Goal: Task Accomplishment & Management: Use online tool/utility

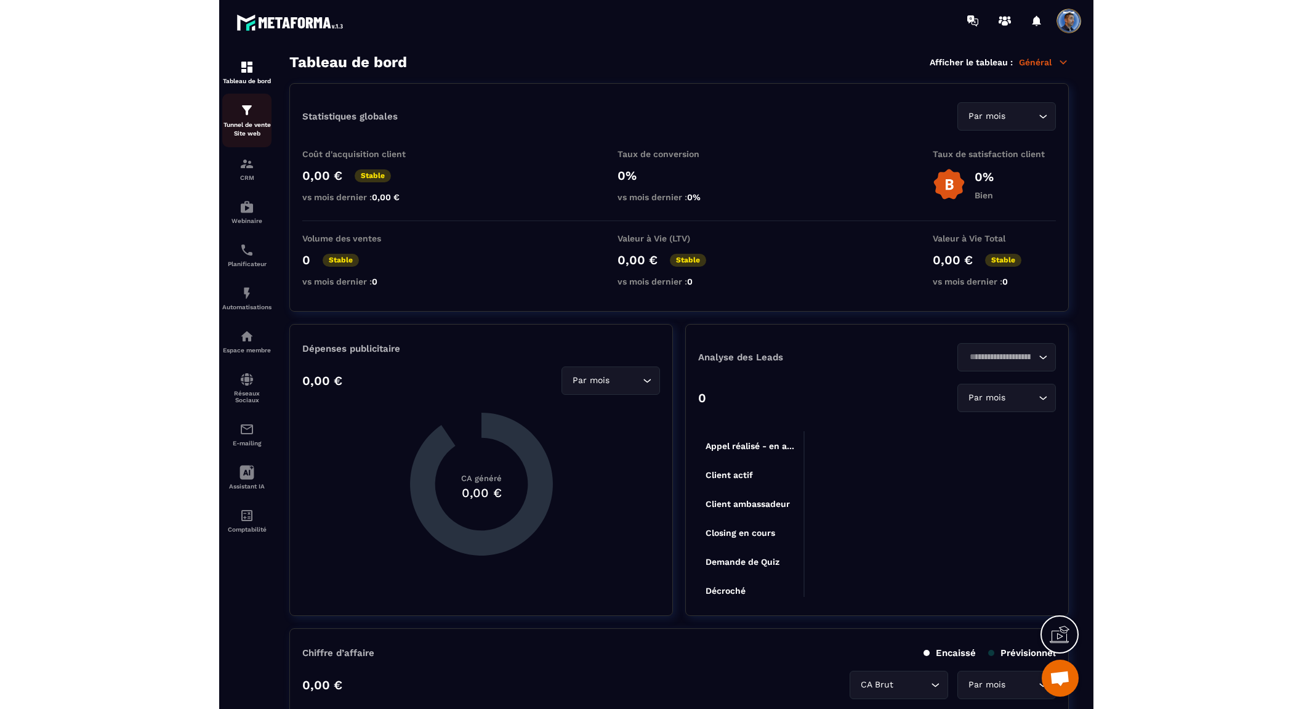
scroll to position [4338, 0]
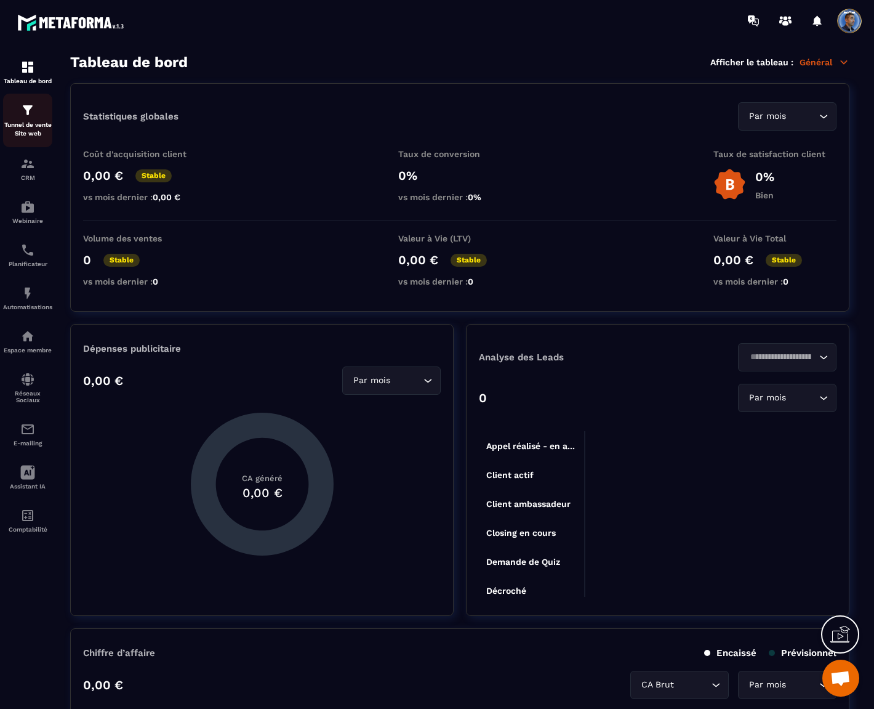
click at [28, 128] on p "Tunnel de vente Site web" at bounding box center [27, 129] width 49 height 17
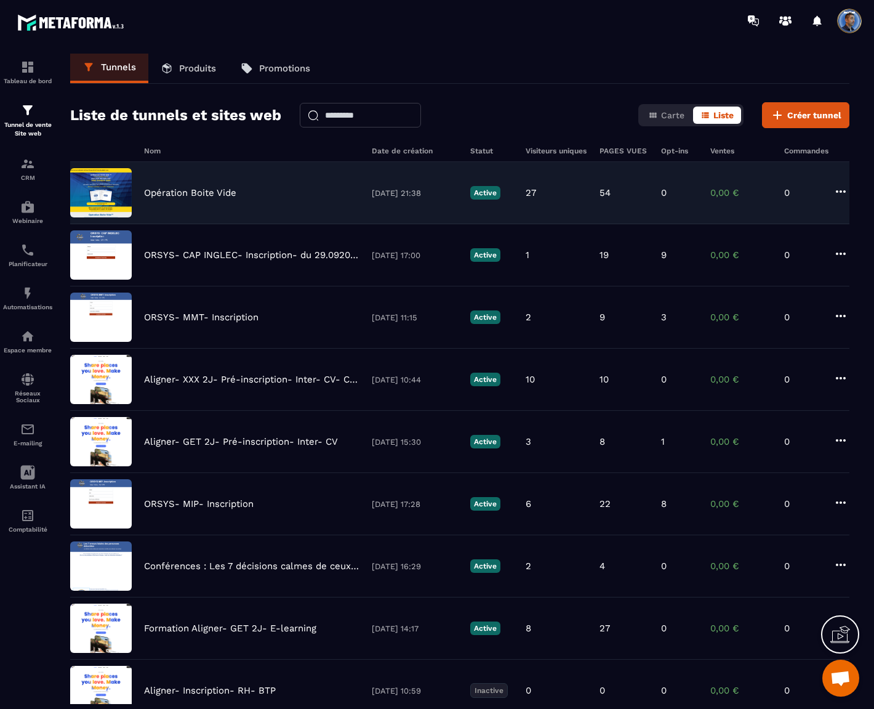
click at [185, 181] on div "Opération Boite Vide [DATE] 21:38 Active 27 54 0 0,00 € 0" at bounding box center [460, 193] width 780 height 62
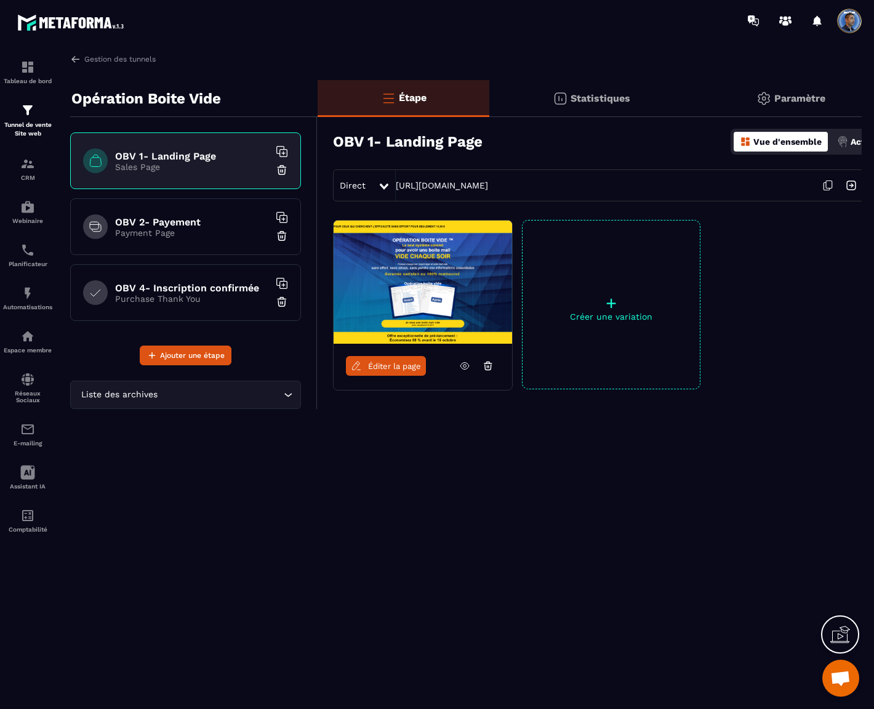
click at [832, 189] on icon at bounding box center [827, 185] width 23 height 23
click at [202, 233] on p "Payment Page" at bounding box center [192, 233] width 154 height 10
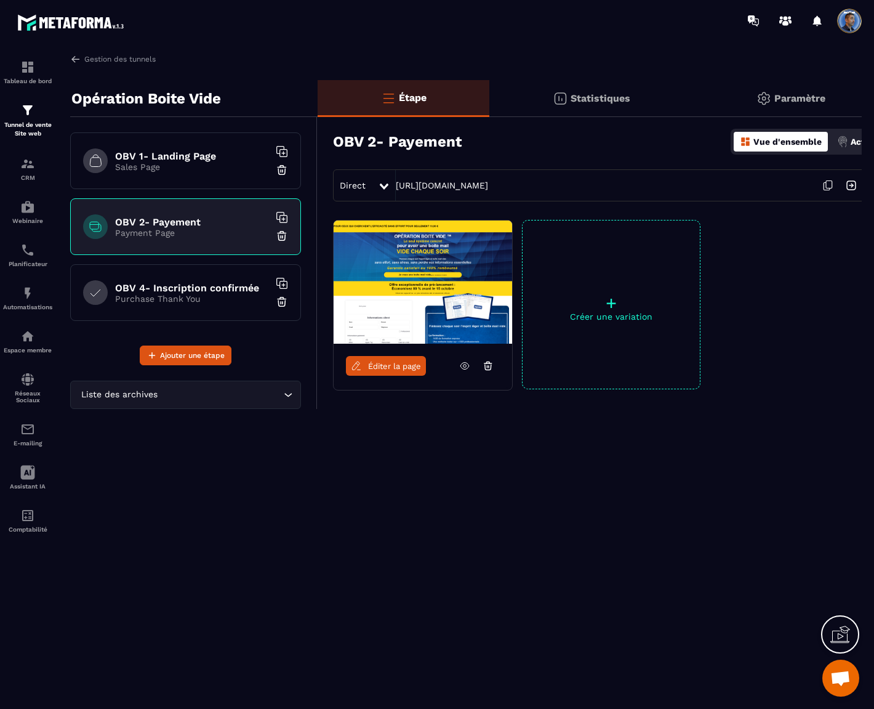
click at [828, 185] on icon at bounding box center [827, 185] width 23 height 23
